Goal: Task Accomplishment & Management: Use online tool/utility

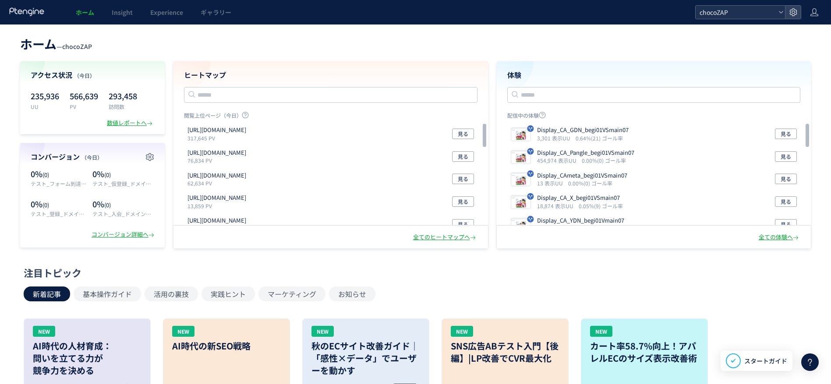
click at [742, 16] on span "chocoZAP" at bounding box center [736, 12] width 78 height 13
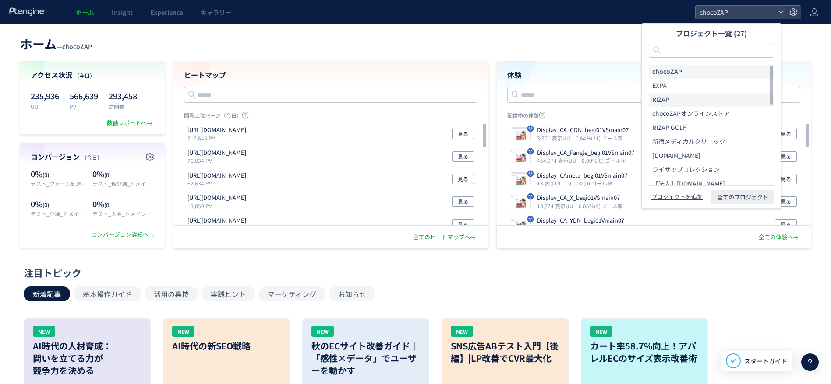
click at [683, 121] on li "RIZAP" at bounding box center [710, 128] width 125 height 14
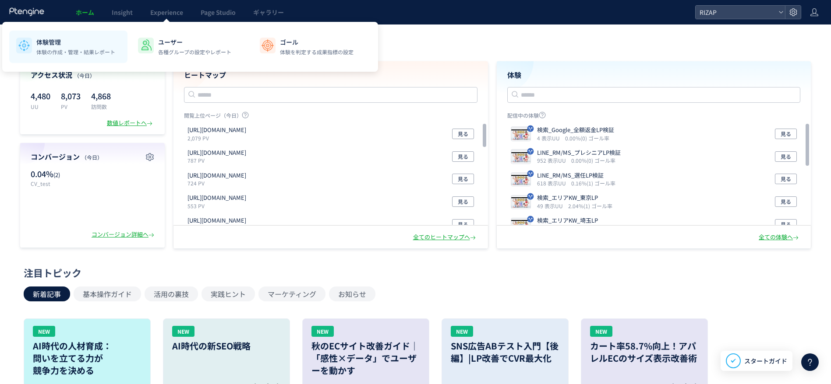
click at [80, 43] on p "体験管理" at bounding box center [75, 42] width 79 height 9
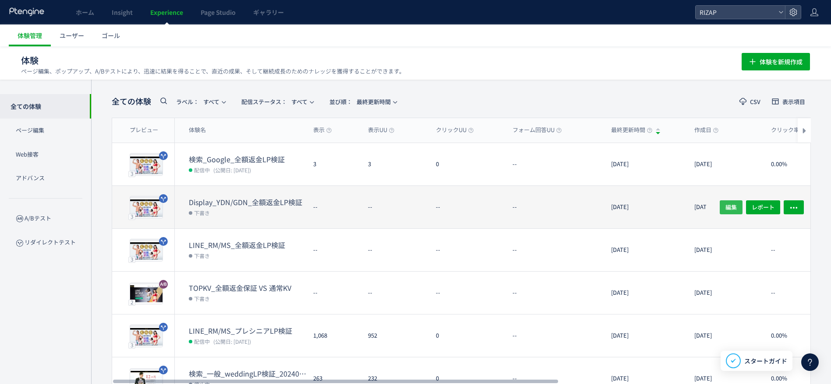
click at [729, 208] on span "編集" at bounding box center [730, 207] width 11 height 14
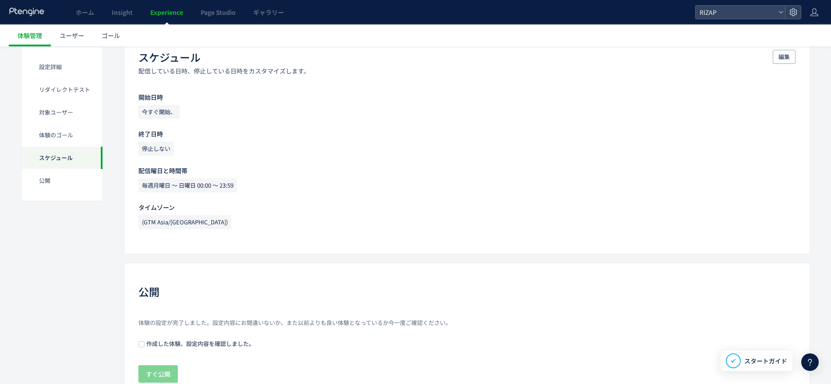
scroll to position [751, 0]
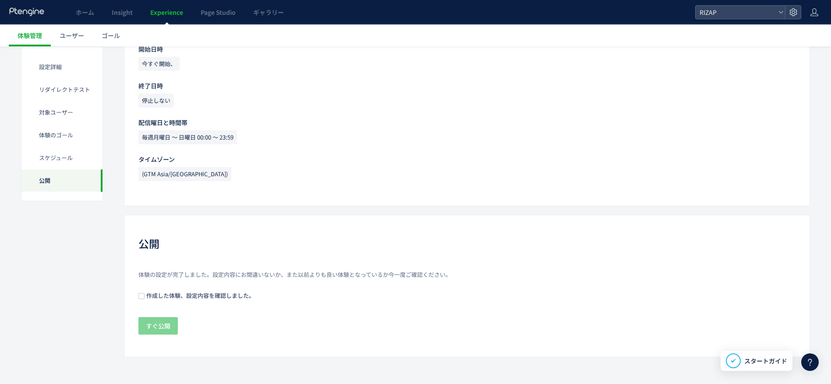
click at [148, 292] on span "作成した体験、設定内容を確認しました。" at bounding box center [199, 296] width 110 height 8
click at [159, 324] on span "すぐ公開" at bounding box center [158, 326] width 25 height 18
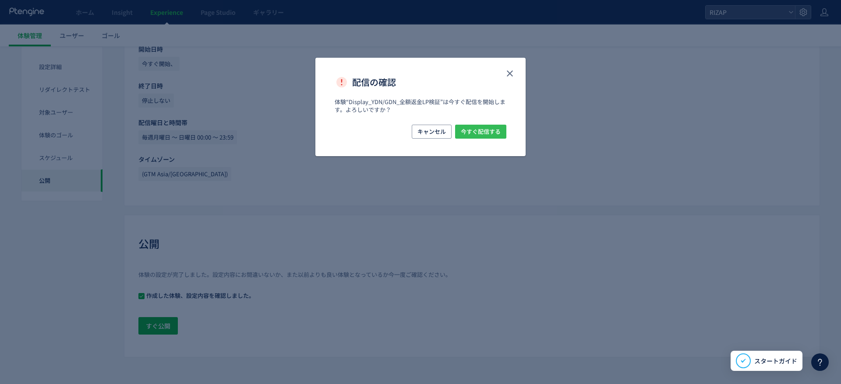
click at [488, 136] on span "今すぐ配信する" at bounding box center [481, 132] width 40 height 14
